Goal: Obtain resource: Obtain resource

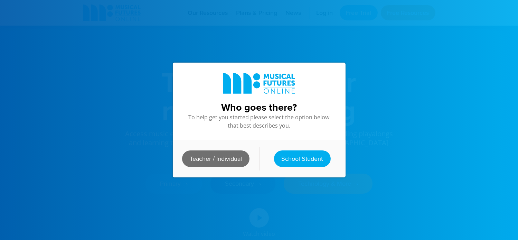
click at [220, 157] on link "Teacher / Individual" at bounding box center [215, 158] width 67 height 17
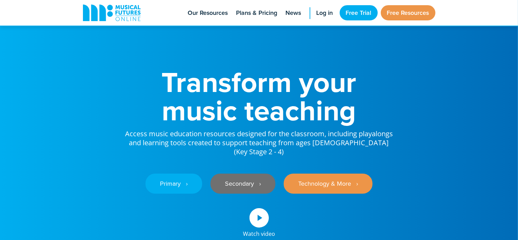
click at [231, 174] on link "Secondary ‎‏‏‎ ‎ ›" at bounding box center [242, 183] width 65 height 20
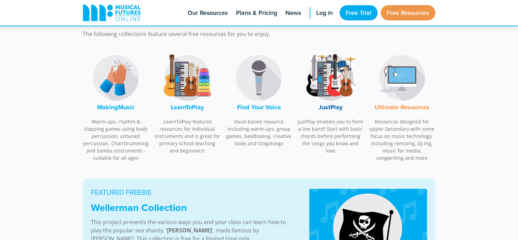
scroll to position [221, 0]
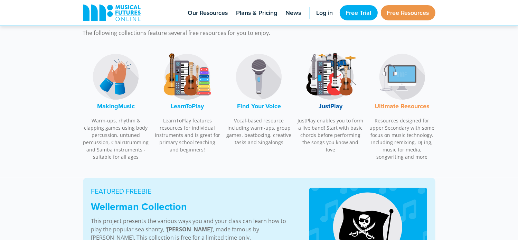
click at [184, 101] on img at bounding box center [187, 77] width 52 height 52
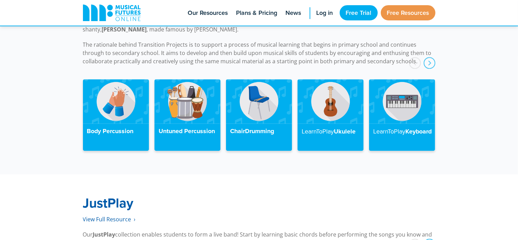
scroll to position [1632, 0]
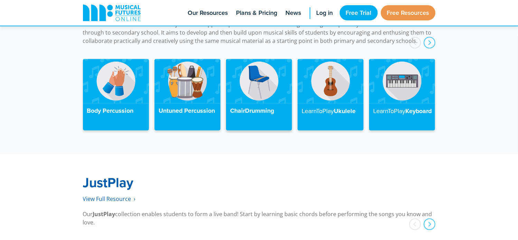
click at [260, 79] on img at bounding box center [259, 81] width 66 height 44
